Goal: Check status: Check status

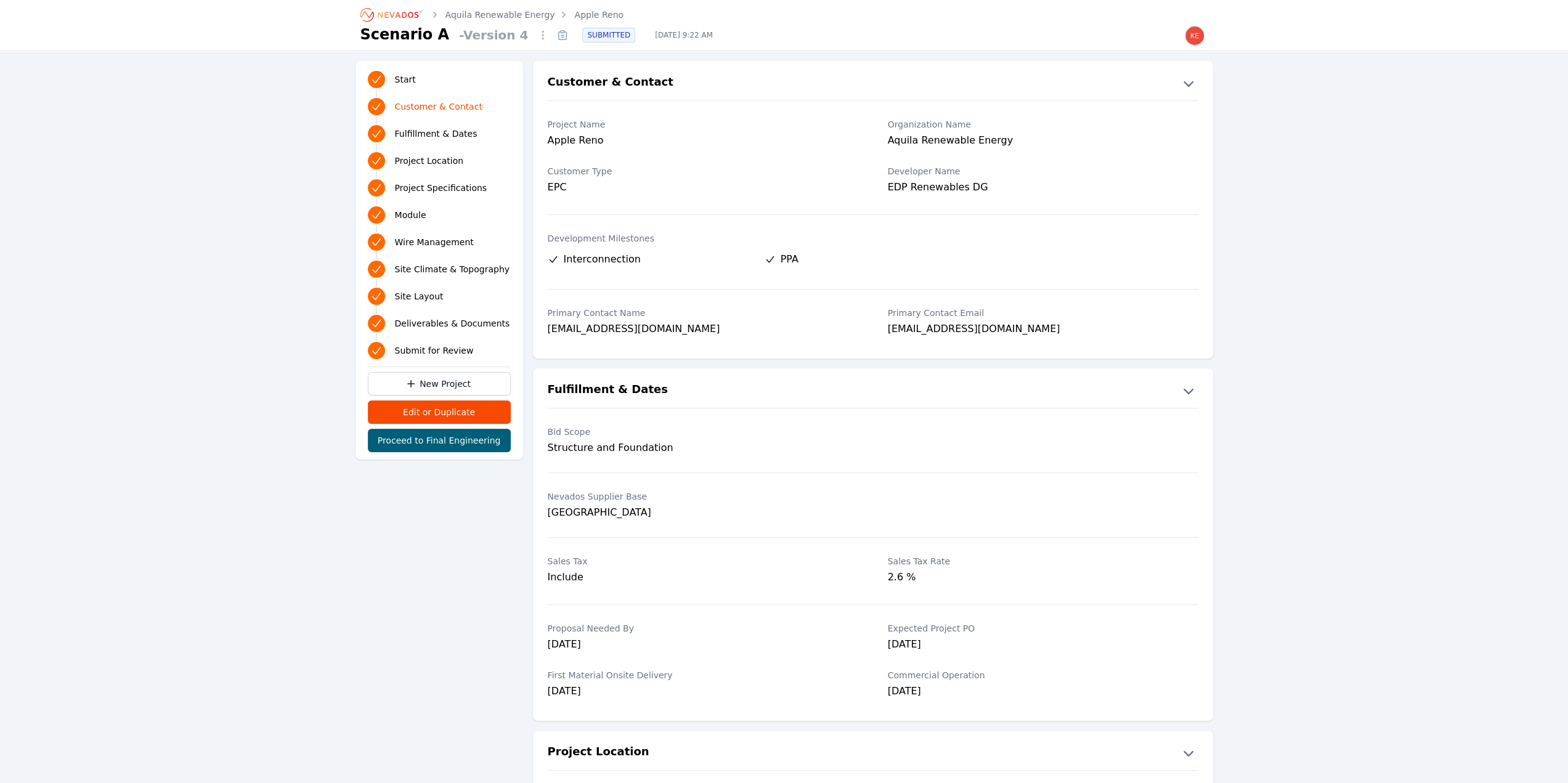
click at [397, 5] on icon "Breadcrumb" at bounding box center [392, 15] width 67 height 20
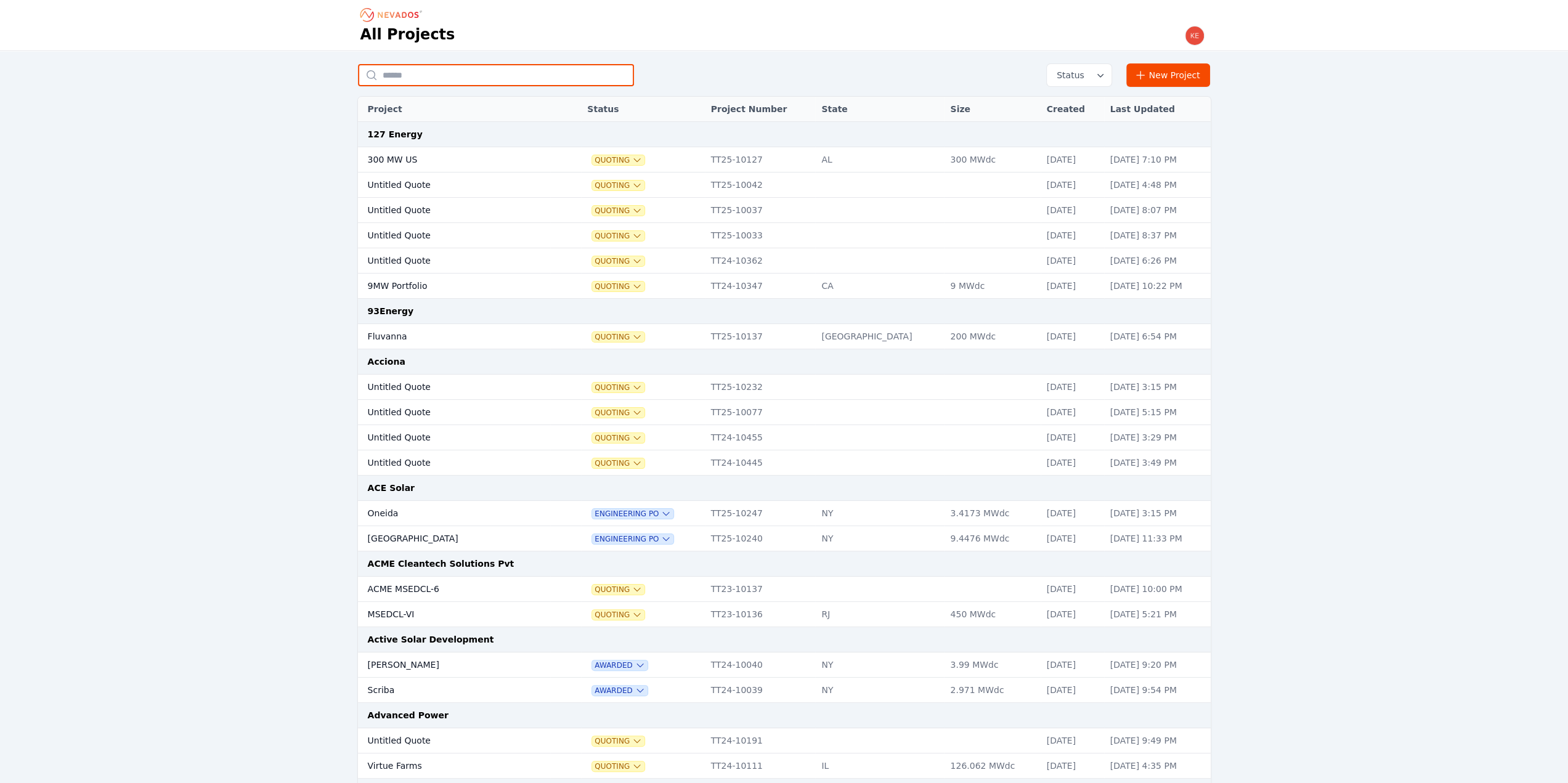
click at [426, 74] on input "text" at bounding box center [496, 75] width 276 height 22
type input "*******"
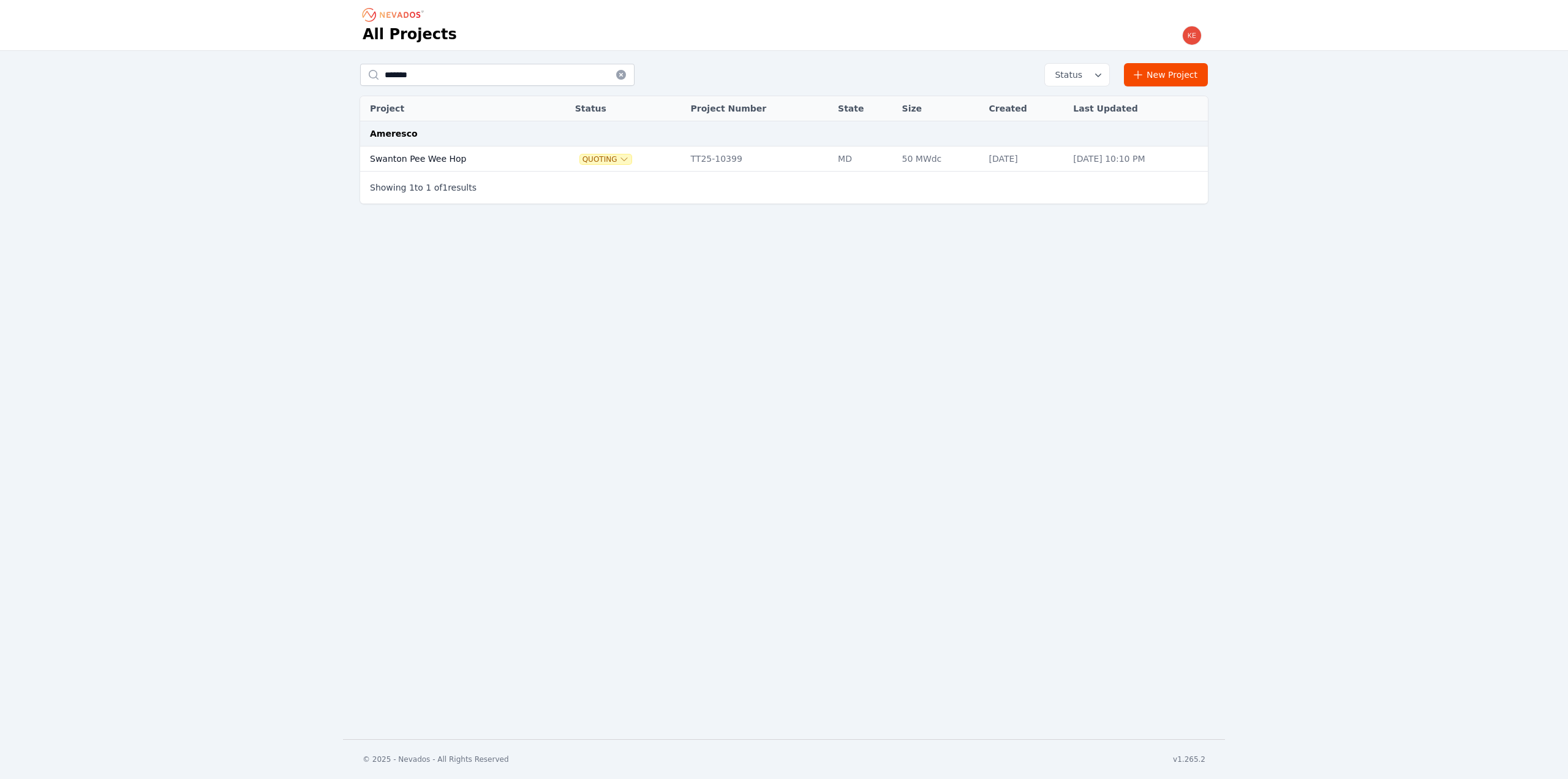
click at [456, 157] on td "Swanton Pee Wee Hop" at bounding box center [454, 159] width 188 height 25
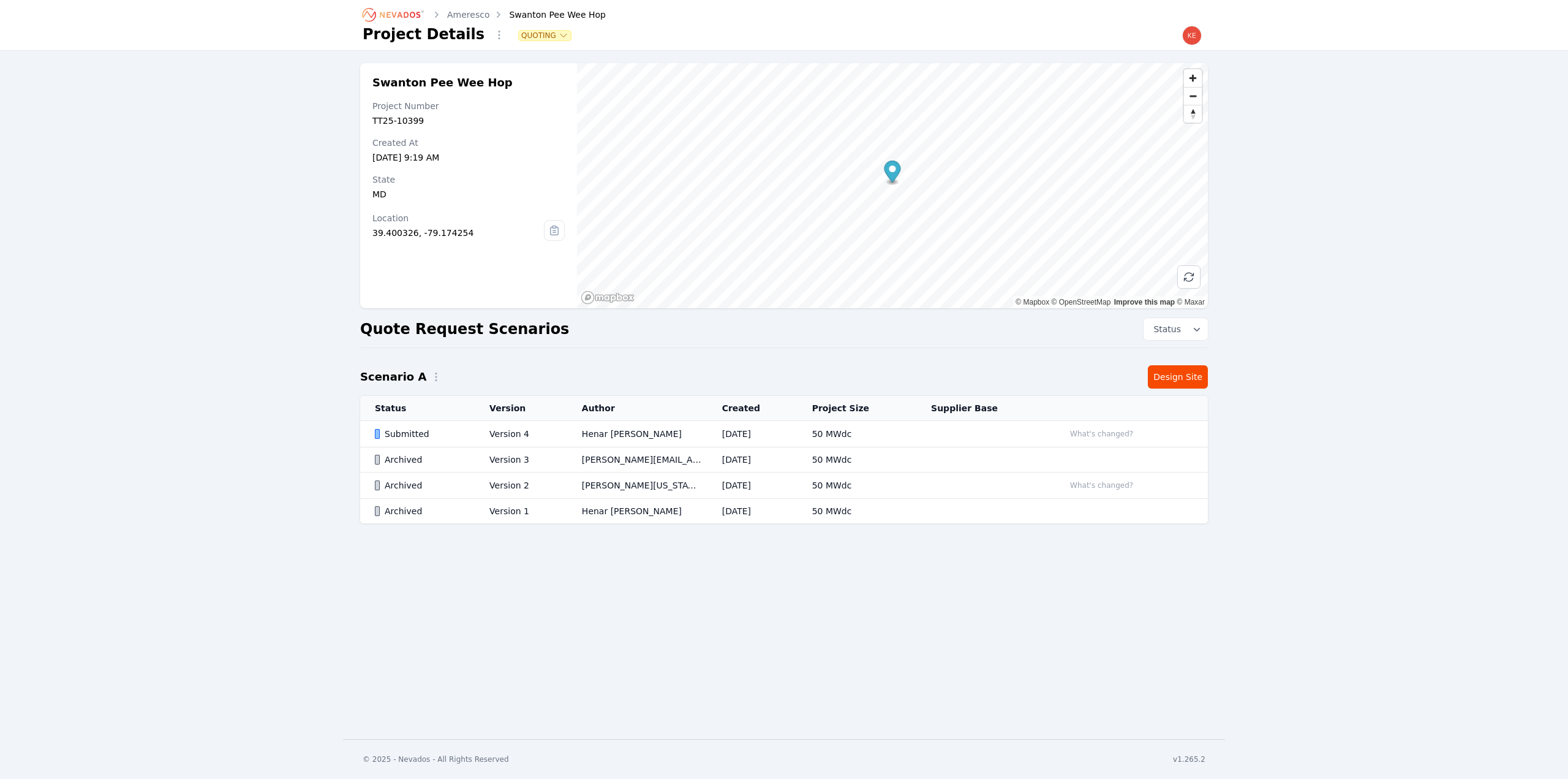
click at [459, 437] on div "Submitted" at bounding box center [422, 434] width 94 height 13
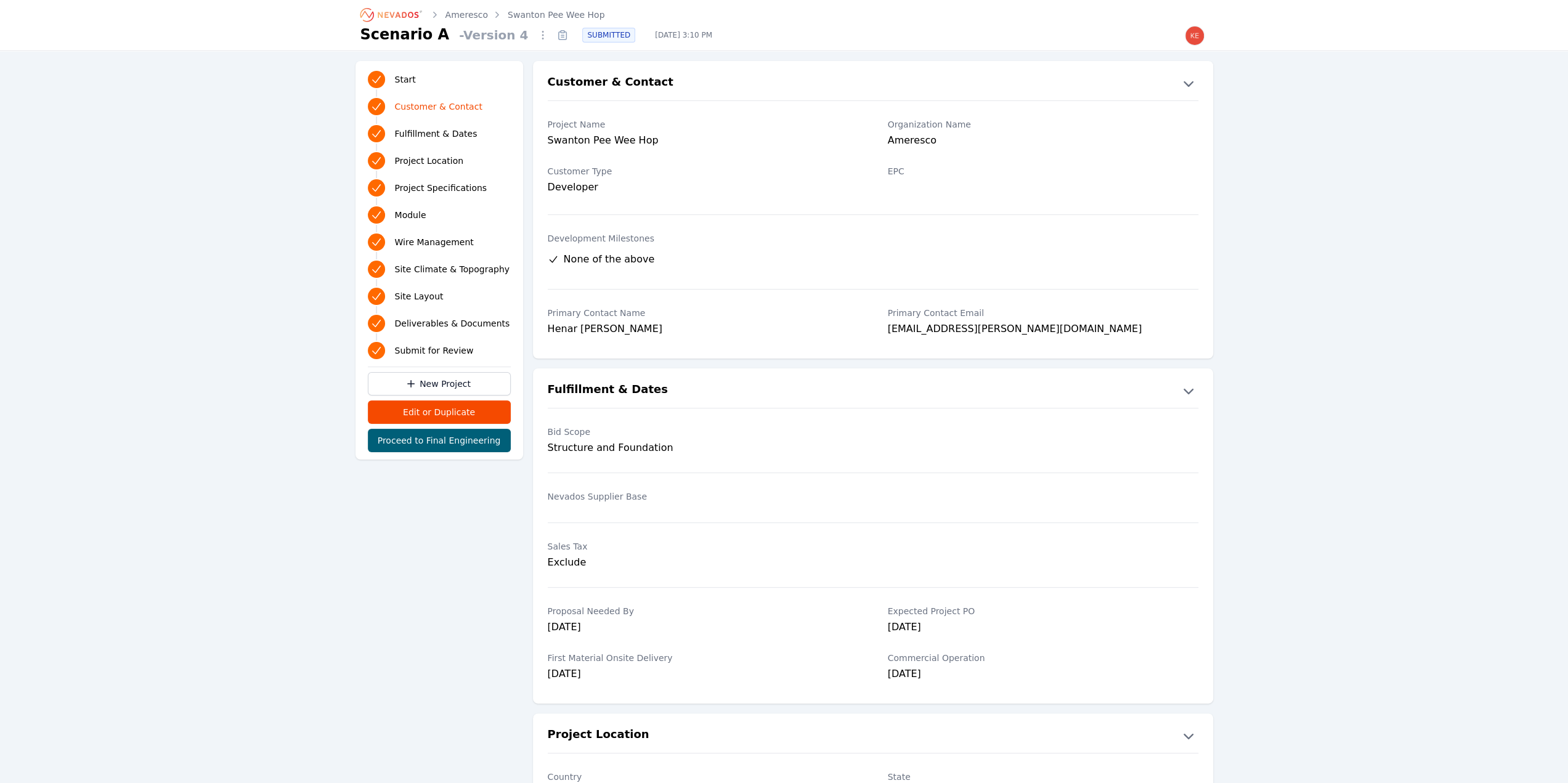
click at [422, 317] on span "Deliverables & Documents" at bounding box center [452, 324] width 115 height 13
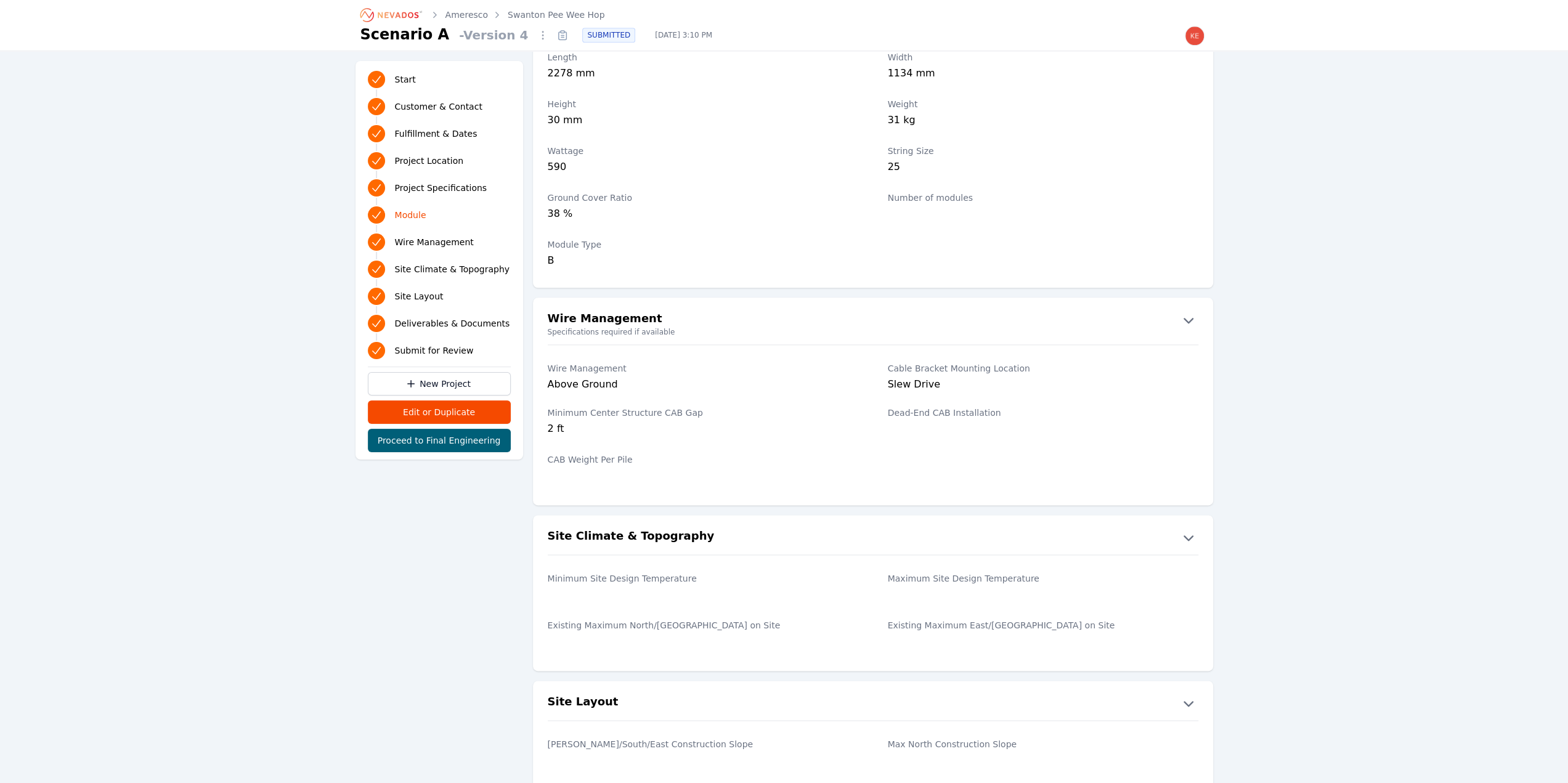
scroll to position [1156, 0]
